Goal: Navigation & Orientation: Find specific page/section

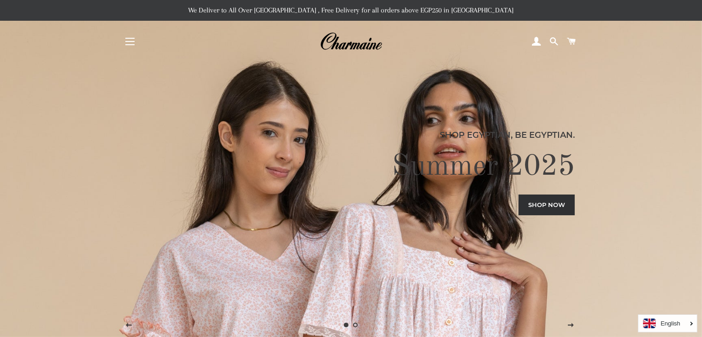
click at [131, 41] on span "button" at bounding box center [129, 41] width 9 height 1
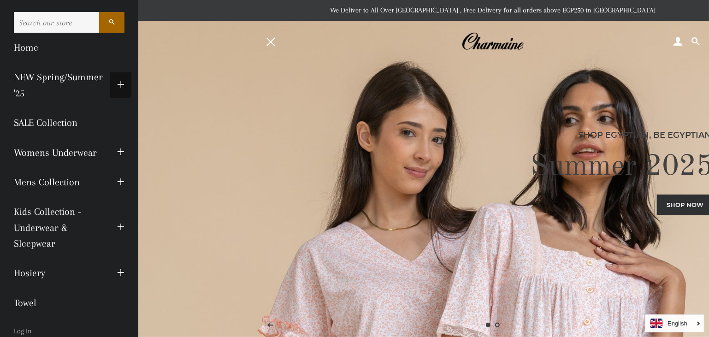
click at [117, 83] on span "button" at bounding box center [120, 85] width 7 height 12
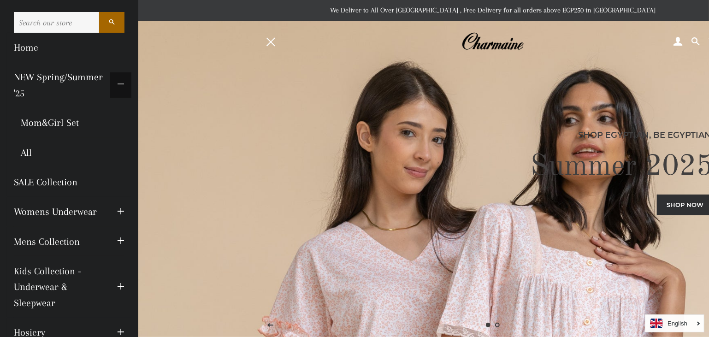
click at [117, 83] on span "button" at bounding box center [120, 85] width 7 height 12
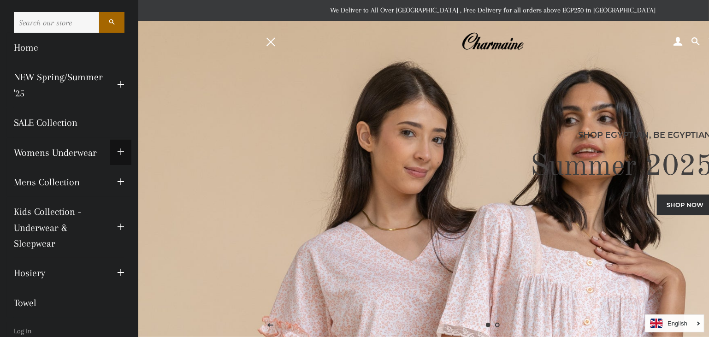
click at [117, 148] on span "button" at bounding box center [120, 153] width 7 height 12
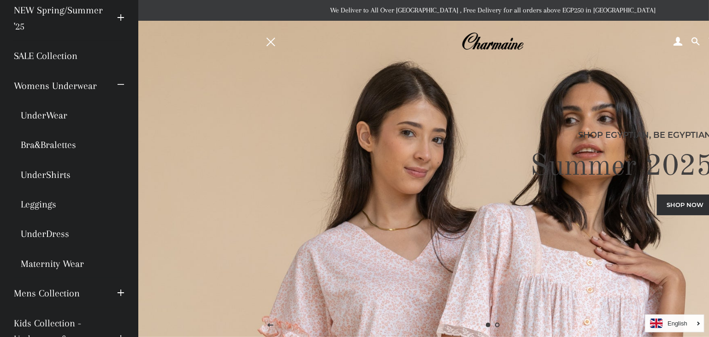
scroll to position [81, 0]
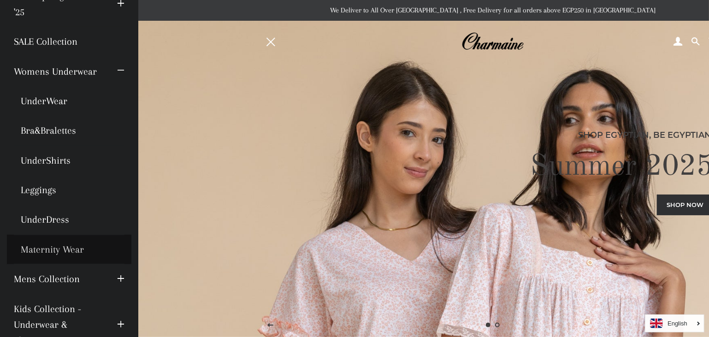
click at [38, 249] on link "Maternity Wear" at bounding box center [69, 249] width 124 height 29
